Goal: Find specific page/section: Find specific page/section

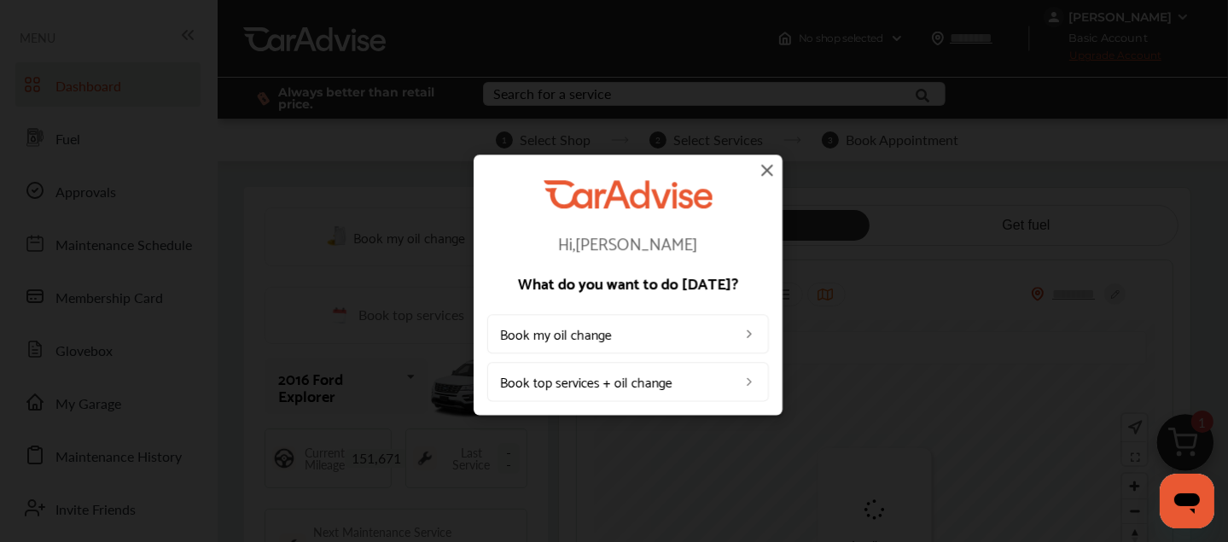
click at [767, 168] on img at bounding box center [767, 170] width 20 height 20
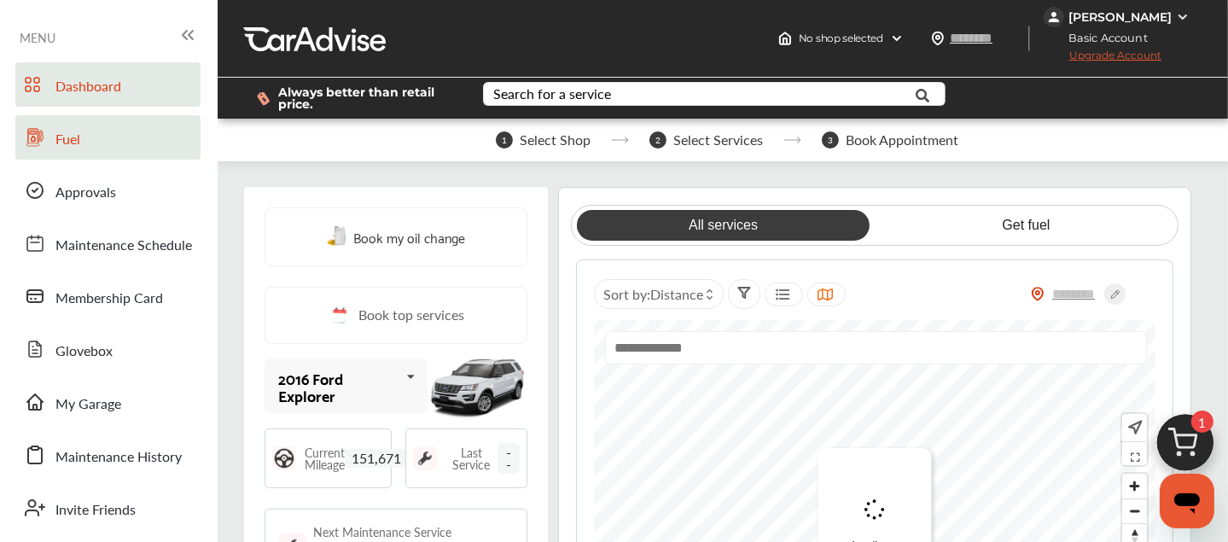
click at [58, 150] on span "Fuel" at bounding box center [67, 140] width 25 height 22
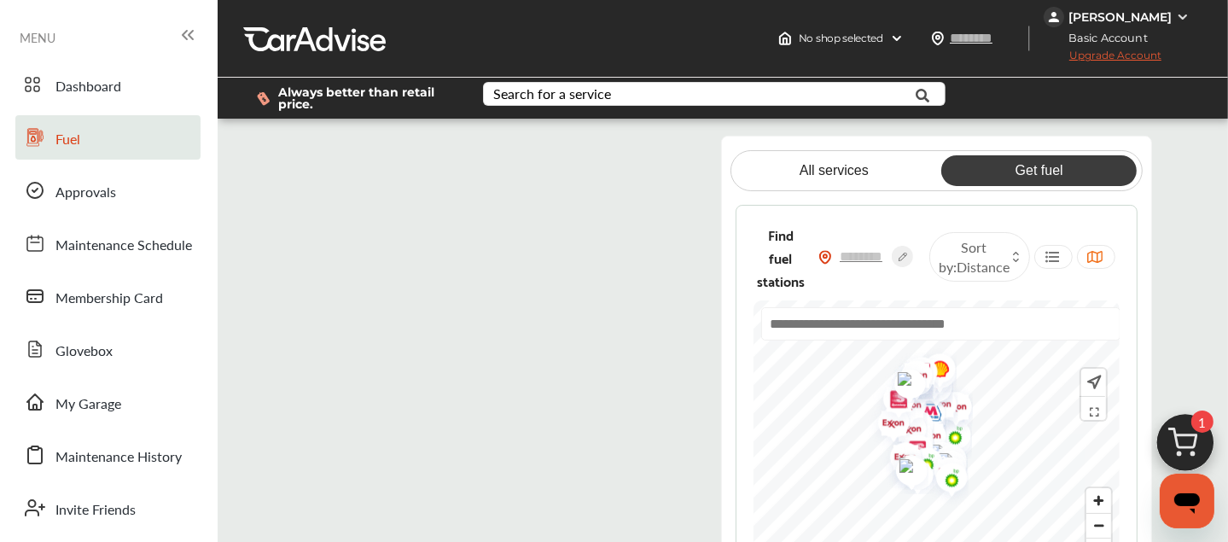
click at [601, 175] on flutter-view at bounding box center [495, 359] width 402 height 446
click at [613, 153] on flutter-view at bounding box center [495, 359] width 402 height 446
click at [431, 315] on flutter-view at bounding box center [495, 359] width 402 height 446
